Goal: Task Accomplishment & Management: Manage account settings

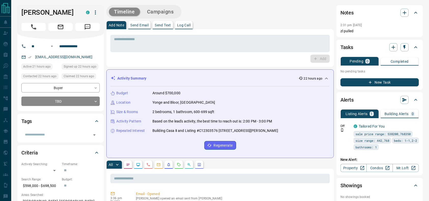
click at [35, 28] on icon "Call" at bounding box center [33, 27] width 7 height 7
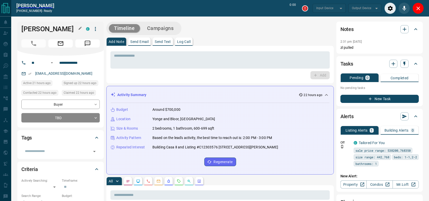
type input "*******"
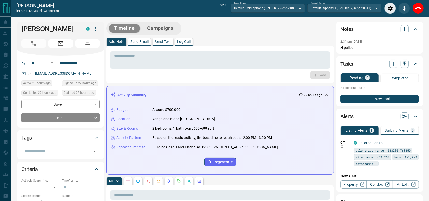
click at [257, 34] on div "Timeline Campaigns" at bounding box center [220, 28] width 228 height 13
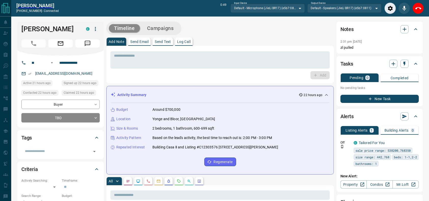
click at [415, 11] on button "End Call" at bounding box center [418, 8] width 11 height 11
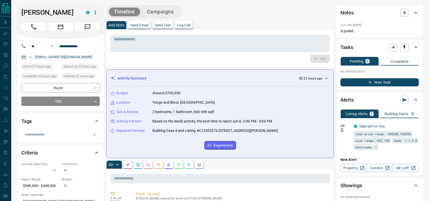
click at [220, 53] on div "* ​ Add" at bounding box center [221, 48] width 220 height 30
click at [220, 46] on textarea at bounding box center [220, 43] width 212 height 13
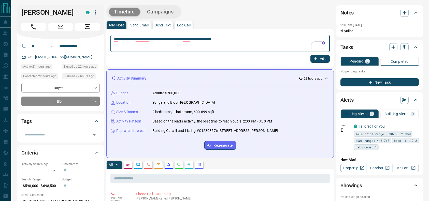
type textarea "**********"
click at [320, 59] on button "Add" at bounding box center [320, 59] width 19 height 8
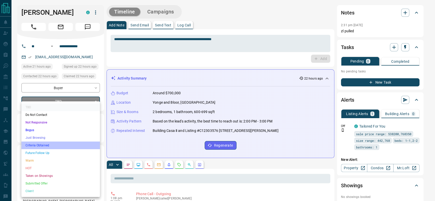
click at [53, 142] on li "Criteria Obtained" at bounding box center [60, 146] width 78 height 8
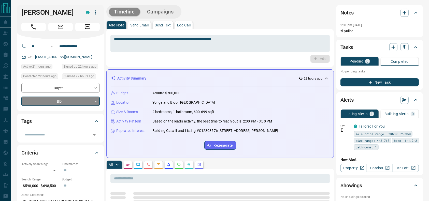
click at [153, 9] on button "Campaigns" at bounding box center [160, 12] width 37 height 8
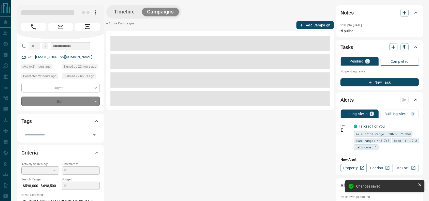
type input "*"
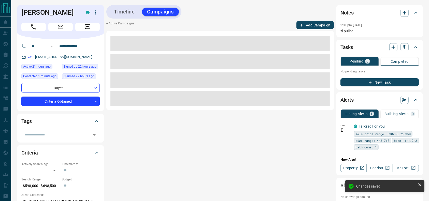
drag, startPoint x: 322, startPoint y: 32, endPoint x: 322, endPoint y: 29, distance: 2.8
click at [322, 31] on div at bounding box center [220, 70] width 228 height 79
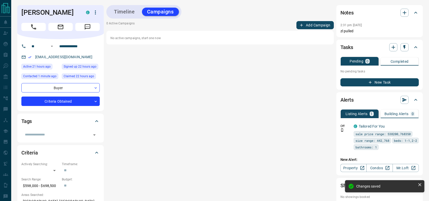
click at [322, 28] on button "Add Campaign" at bounding box center [315, 25] width 37 height 8
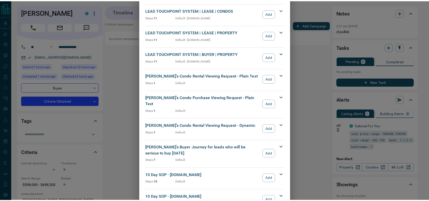
scroll to position [455, 0]
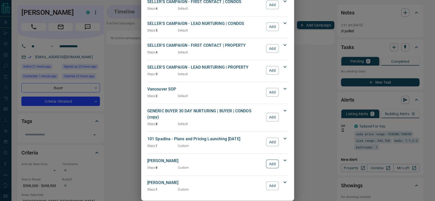
click at [266, 160] on button "Add" at bounding box center [272, 164] width 12 height 9
